Goal: Information Seeking & Learning: Check status

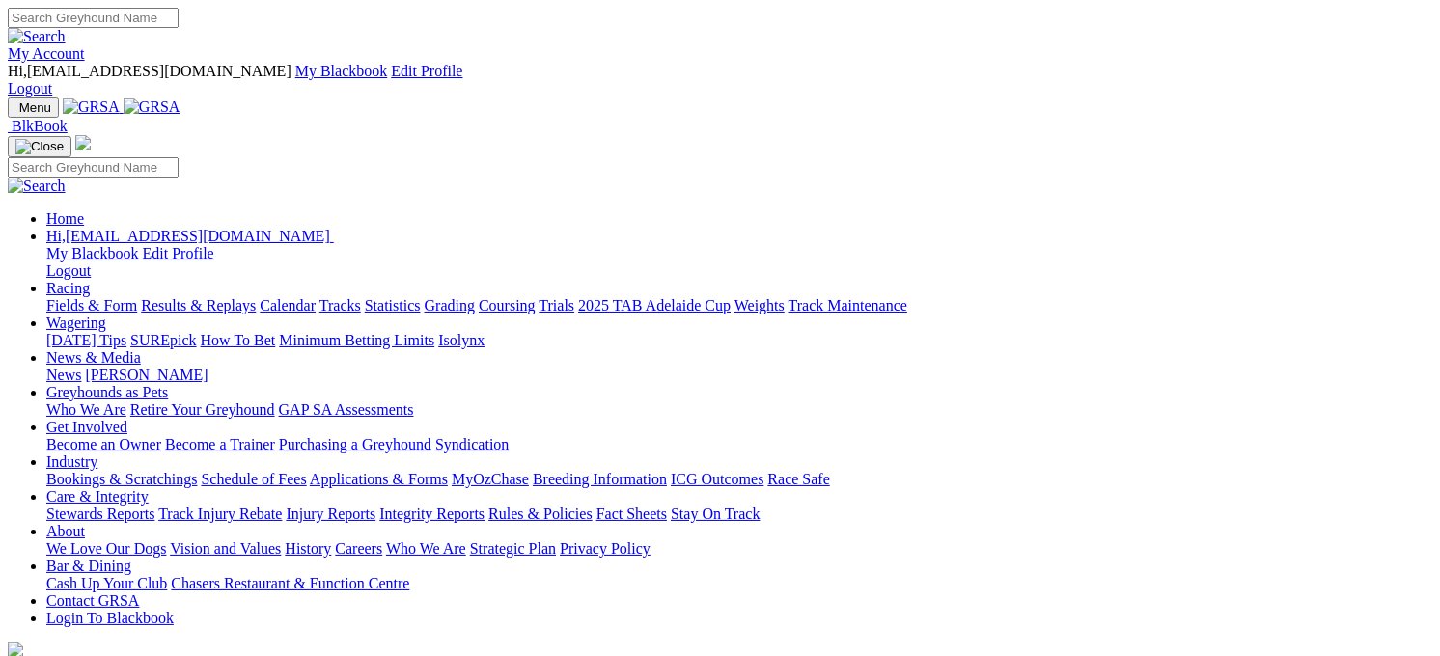
click at [90, 280] on link "Racing" at bounding box center [67, 288] width 43 height 16
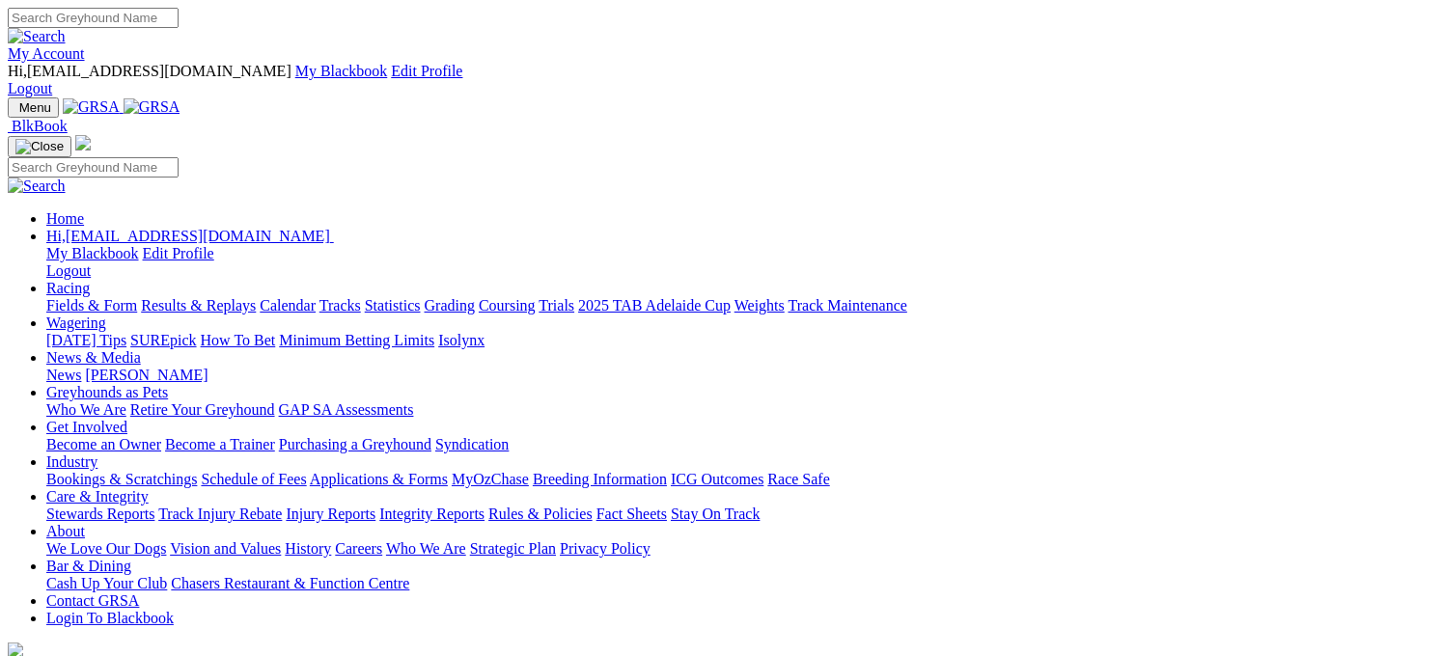
click at [90, 280] on link "Racing" at bounding box center [67, 288] width 43 height 16
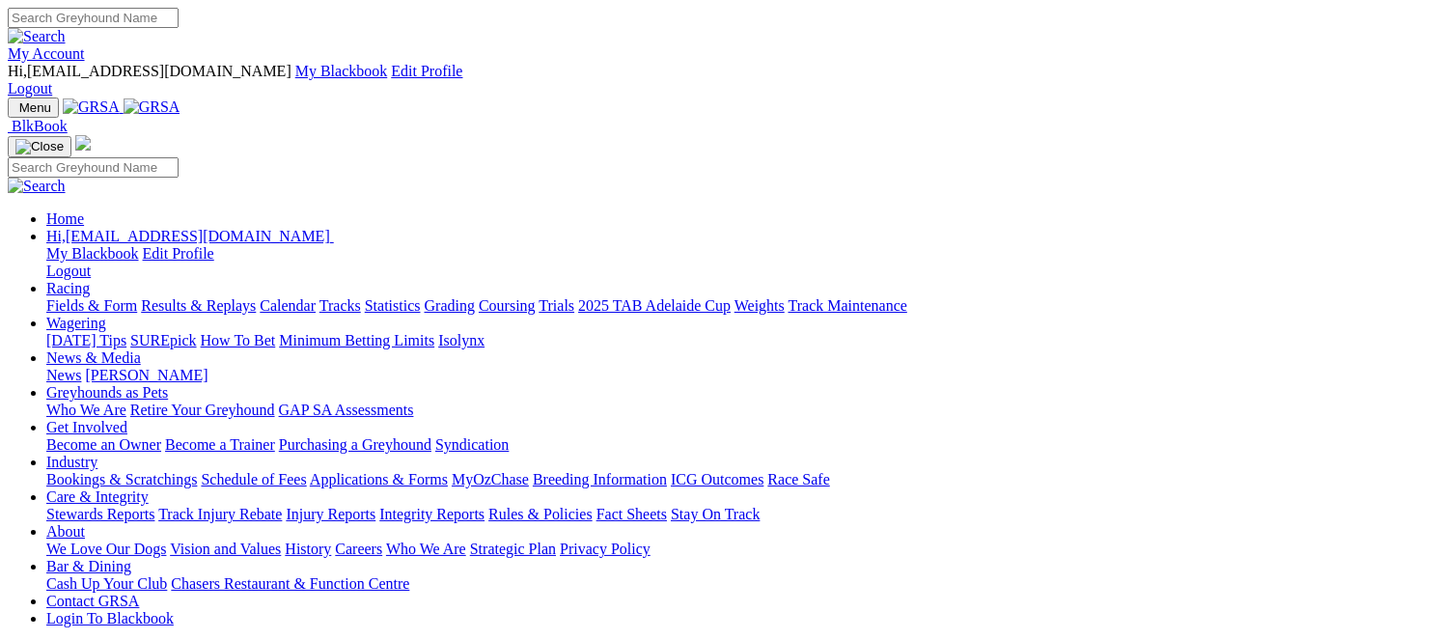
click at [256, 297] on link "Results & Replays" at bounding box center [198, 305] width 115 height 16
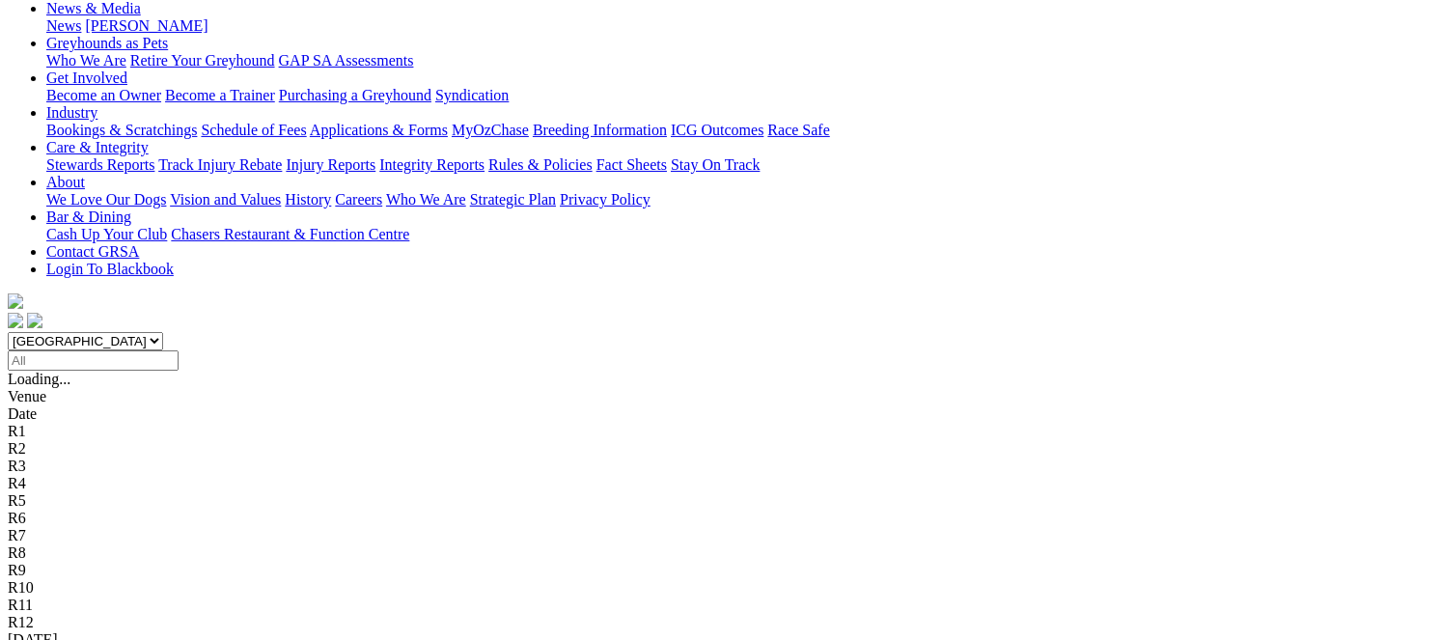
scroll to position [428, 0]
